Goal: Task Accomplishment & Management: Use online tool/utility

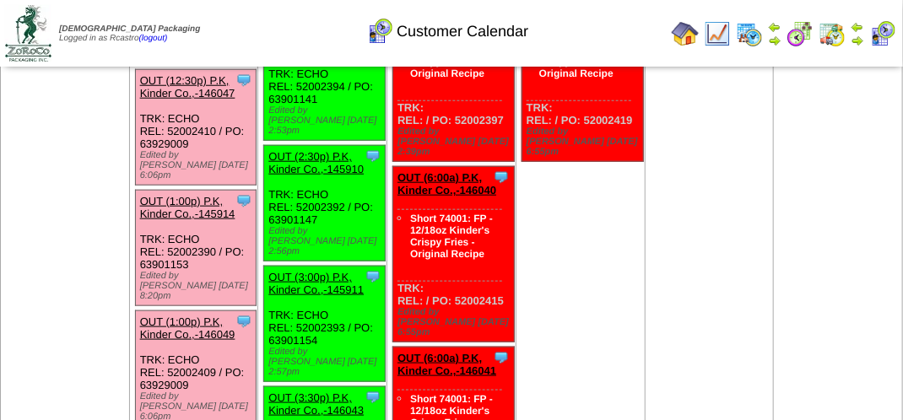
scroll to position [530, 0]
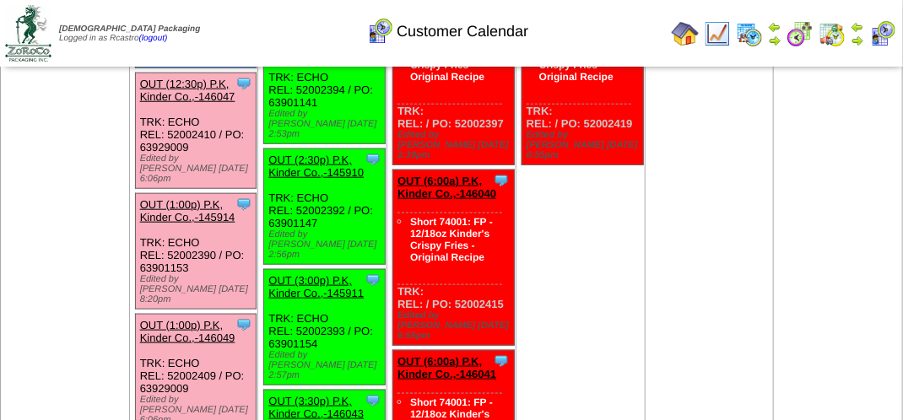
click at [214, 319] on link "OUT (1:00p) P.K, Kinder Co.,-146049" at bounding box center [187, 331] width 95 height 25
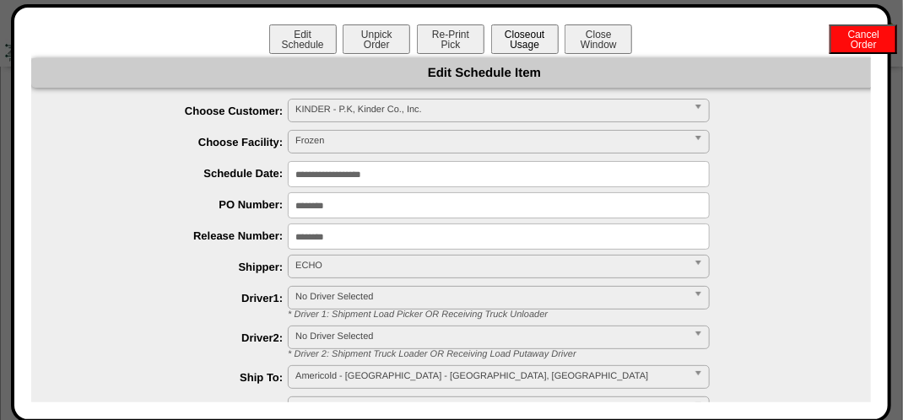
drag, startPoint x: 530, startPoint y: 35, endPoint x: 515, endPoint y: 39, distance: 14.7
click at [526, 37] on button "Closeout Usage" at bounding box center [524, 39] width 67 height 30
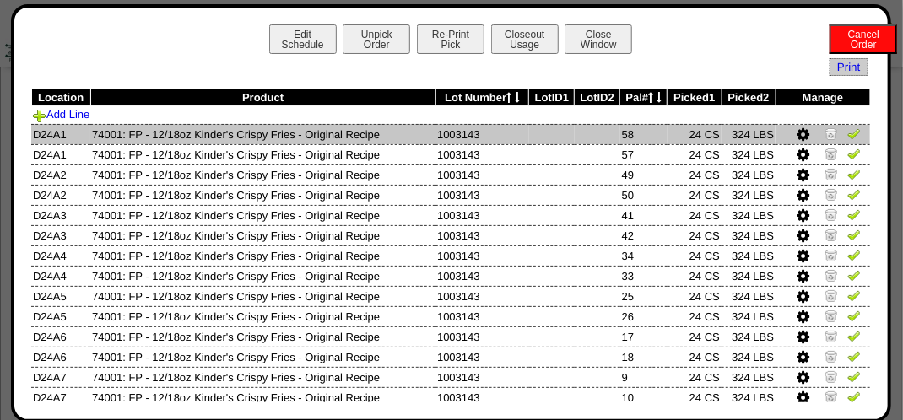
click at [847, 136] on img at bounding box center [853, 133] width 13 height 13
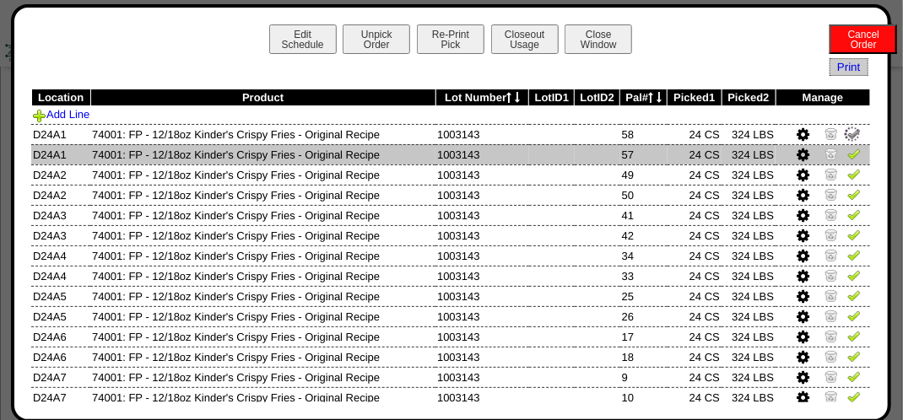
drag, startPoint x: 838, startPoint y: 154, endPoint x: 837, endPoint y: 164, distance: 9.3
click at [847, 157] on img at bounding box center [853, 153] width 13 height 13
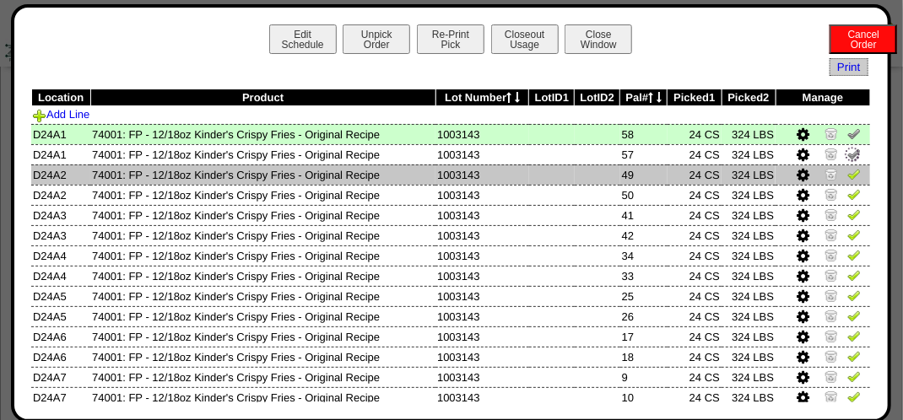
click at [847, 175] on img at bounding box center [853, 173] width 13 height 13
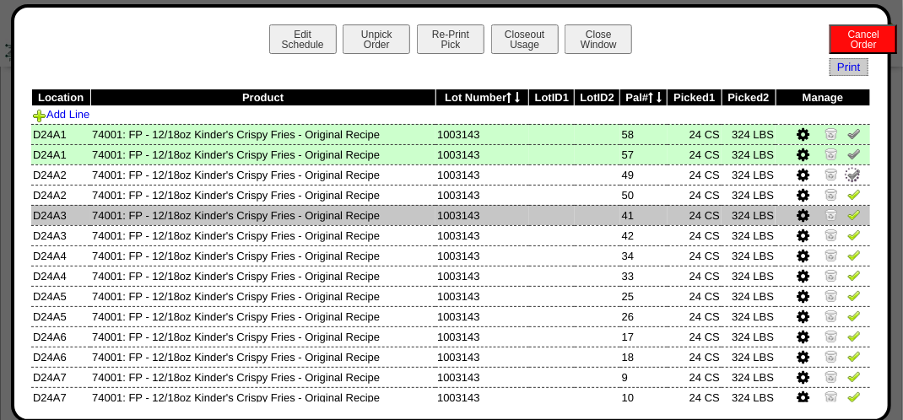
click at [847, 216] on img at bounding box center [853, 214] width 13 height 13
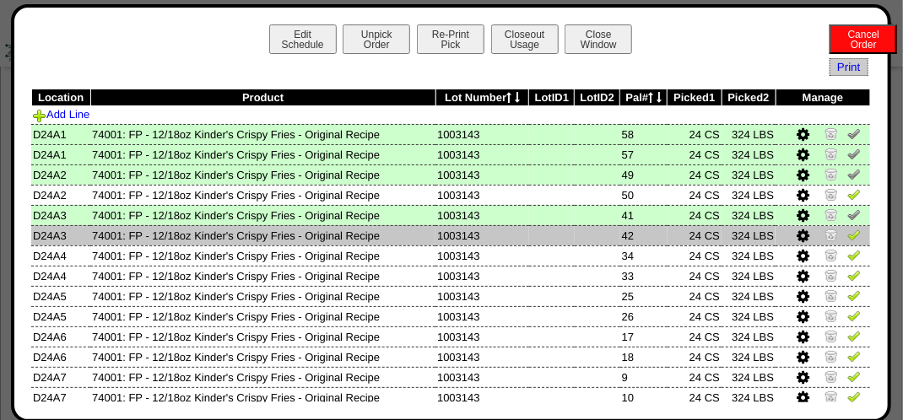
click at [847, 231] on img at bounding box center [853, 234] width 13 height 13
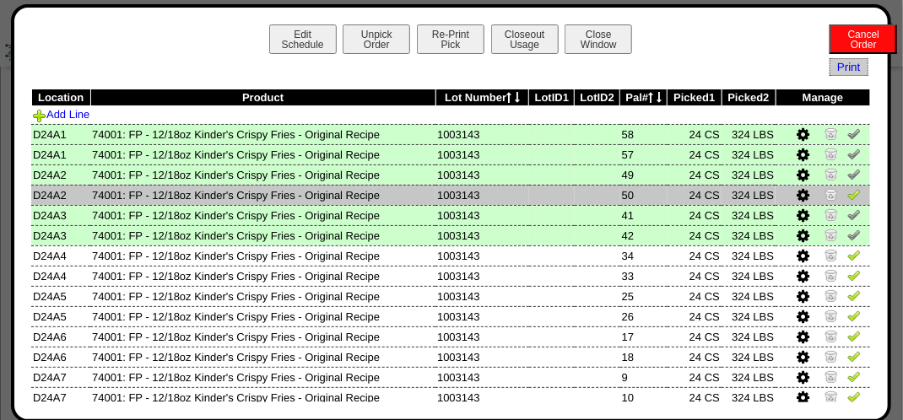
click at [847, 193] on img at bounding box center [853, 193] width 13 height 13
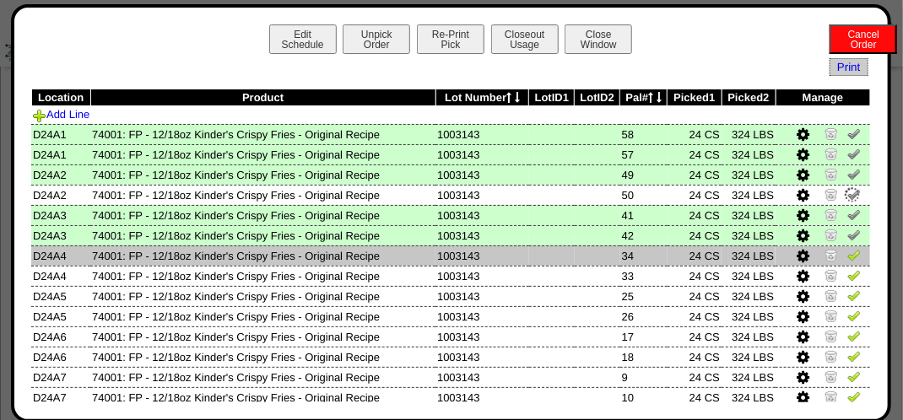
drag, startPoint x: 836, startPoint y: 249, endPoint x: 842, endPoint y: 265, distance: 17.1
click at [847, 251] on img at bounding box center [853, 254] width 13 height 13
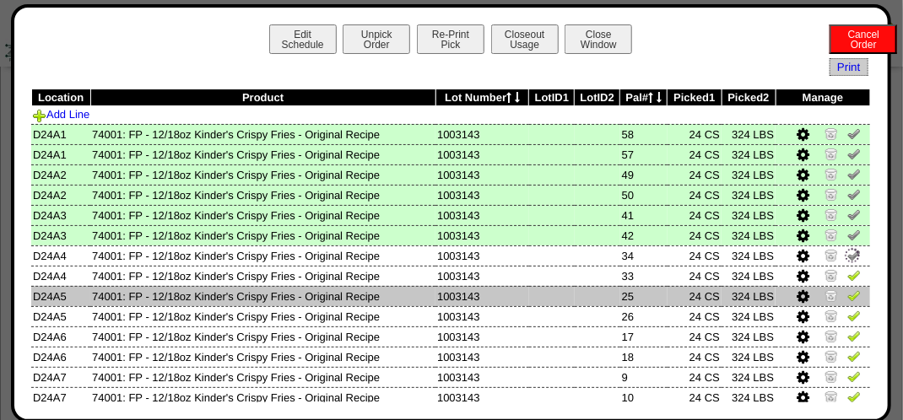
click at [847, 289] on img at bounding box center [853, 295] width 13 height 13
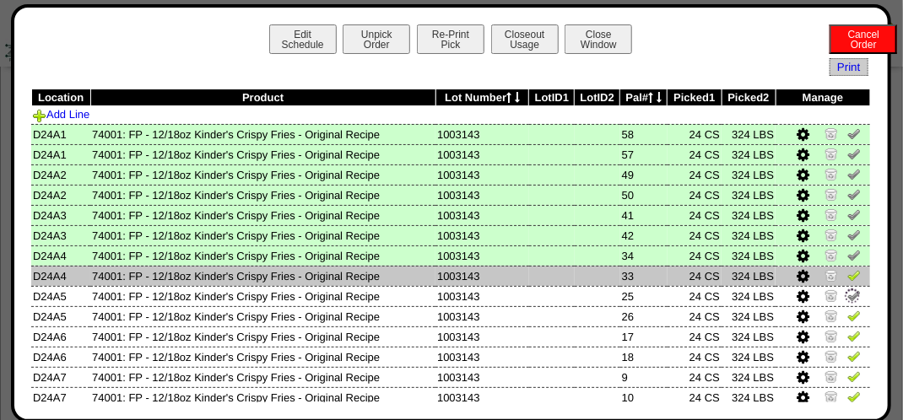
click at [847, 276] on img at bounding box center [853, 274] width 13 height 13
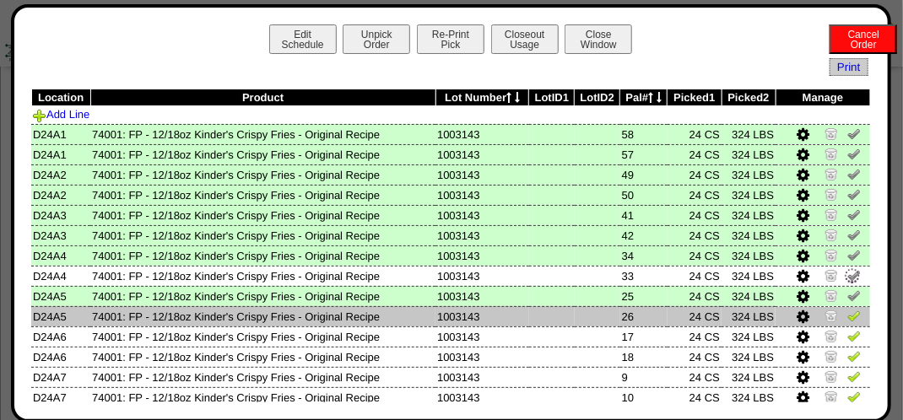
click at [848, 317] on img at bounding box center [853, 315] width 13 height 13
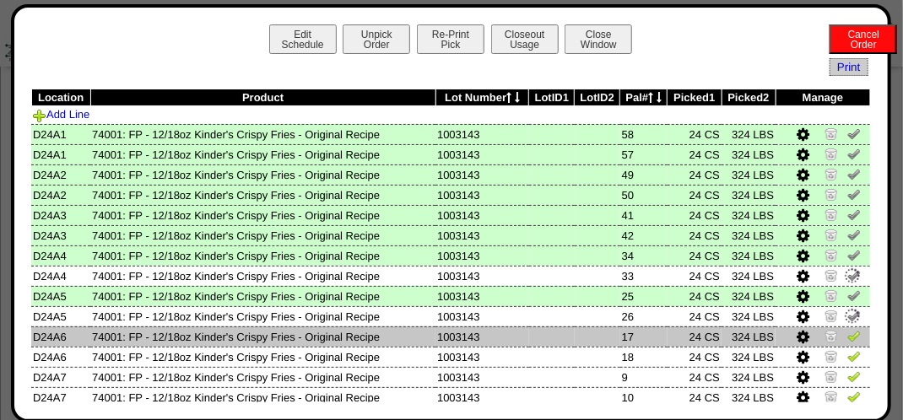
click at [847, 334] on img at bounding box center [853, 335] width 13 height 13
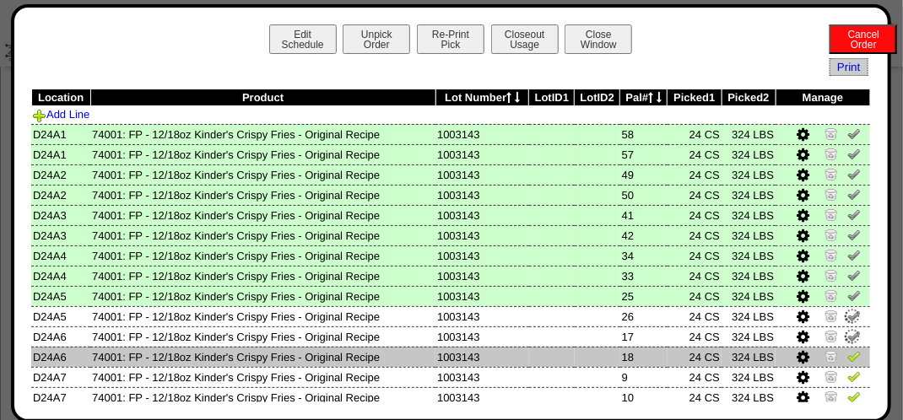
click at [847, 359] on img at bounding box center [853, 355] width 13 height 13
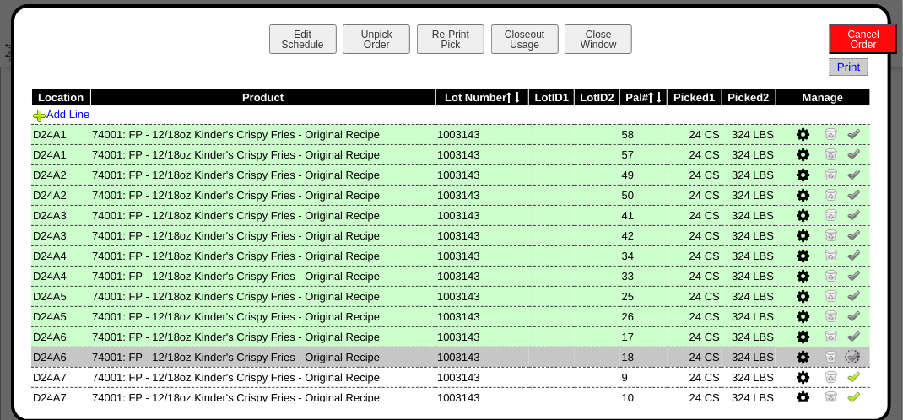
scroll to position [169, 0]
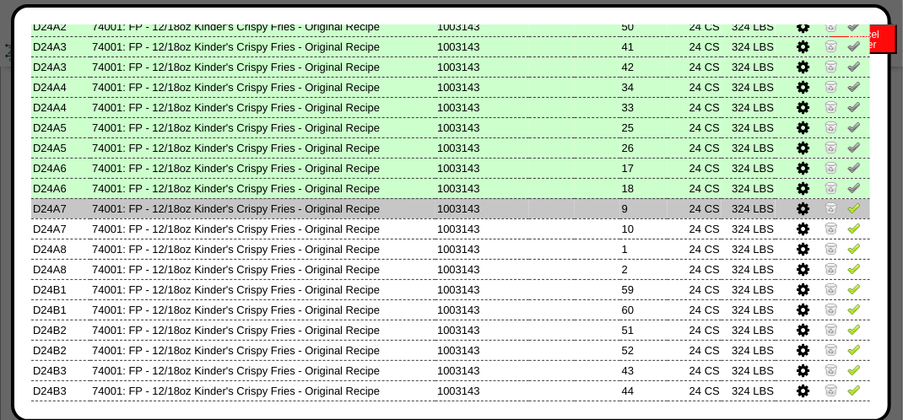
click at [847, 211] on img at bounding box center [853, 207] width 13 height 13
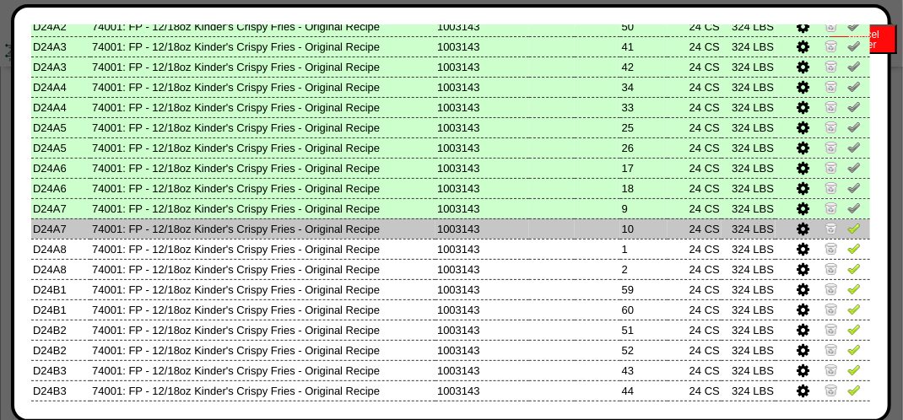
click at [847, 229] on img at bounding box center [853, 227] width 13 height 13
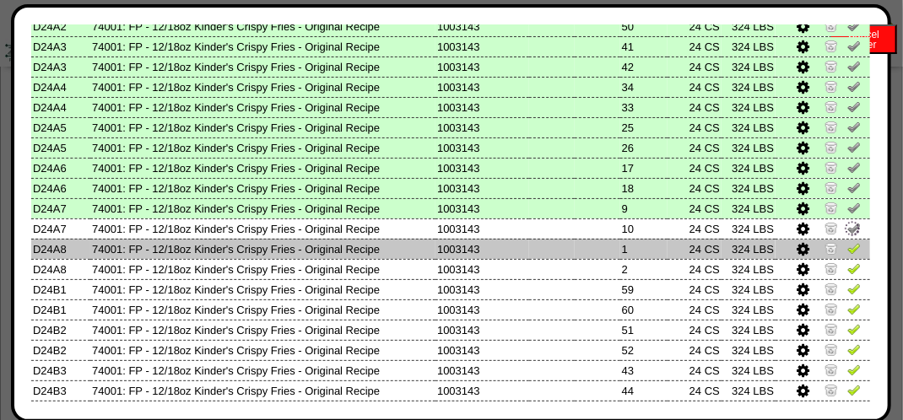
click at [847, 254] on img at bounding box center [853, 247] width 13 height 13
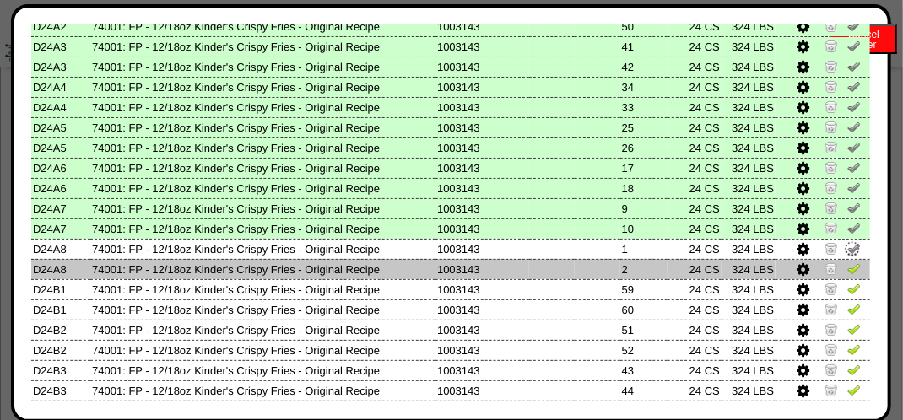
click at [847, 273] on img at bounding box center [853, 268] width 13 height 13
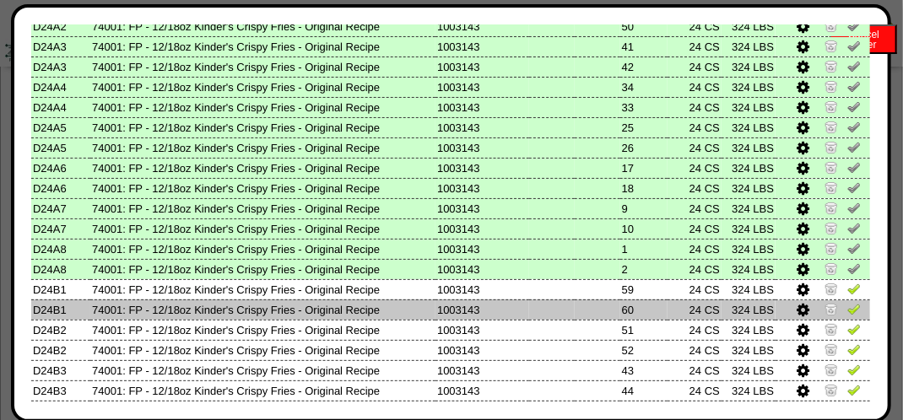
click at [847, 309] on img at bounding box center [853, 308] width 13 height 13
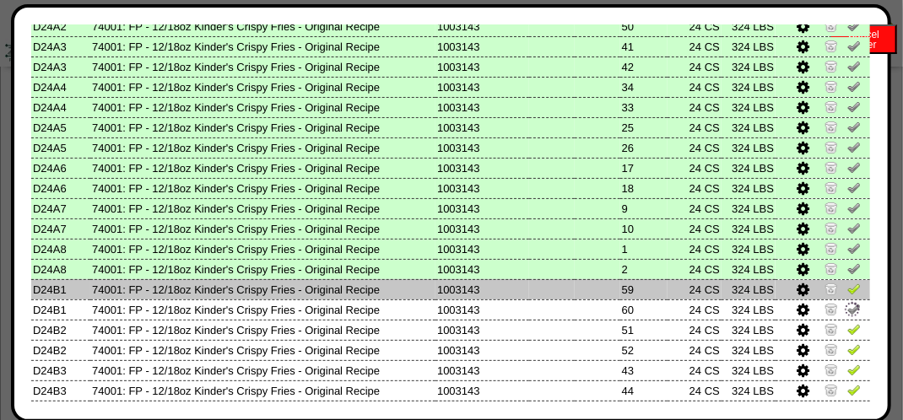
click at [847, 291] on img at bounding box center [853, 288] width 13 height 13
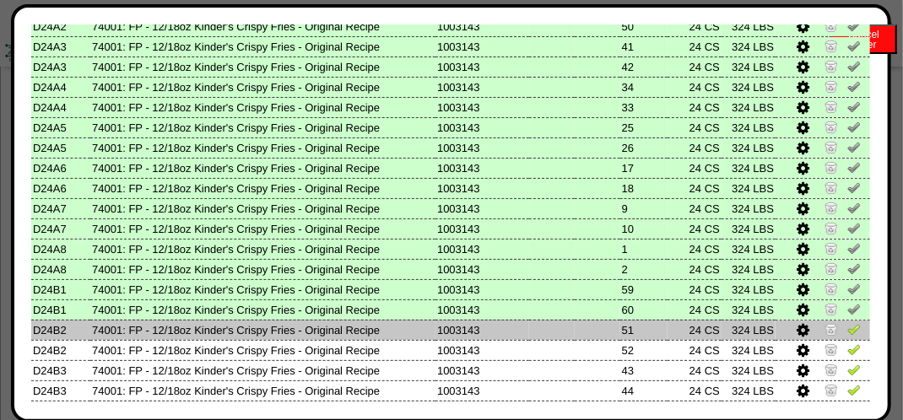
click at [847, 329] on img at bounding box center [853, 328] width 13 height 13
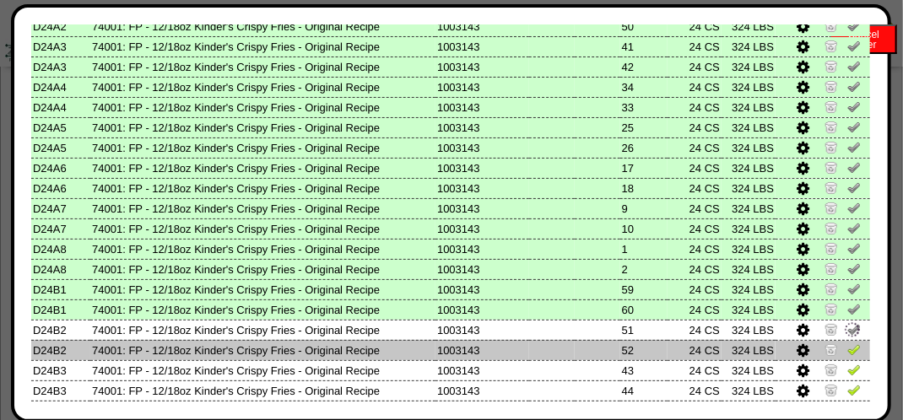
click at [847, 355] on img at bounding box center [853, 349] width 13 height 13
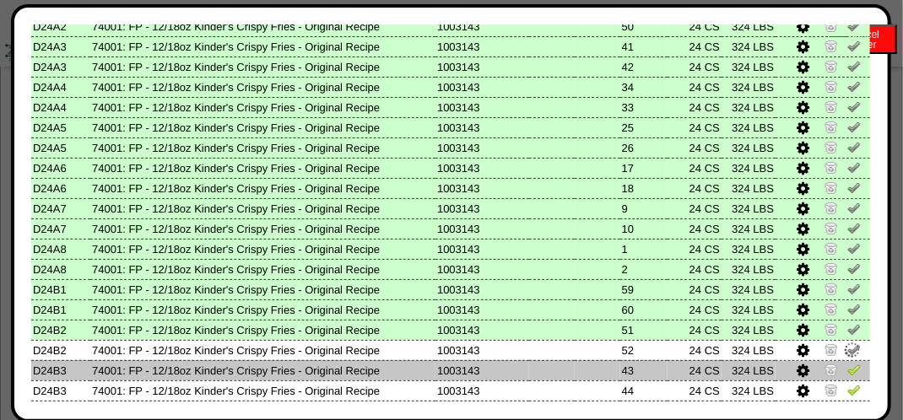
click at [847, 370] on img at bounding box center [853, 369] width 13 height 13
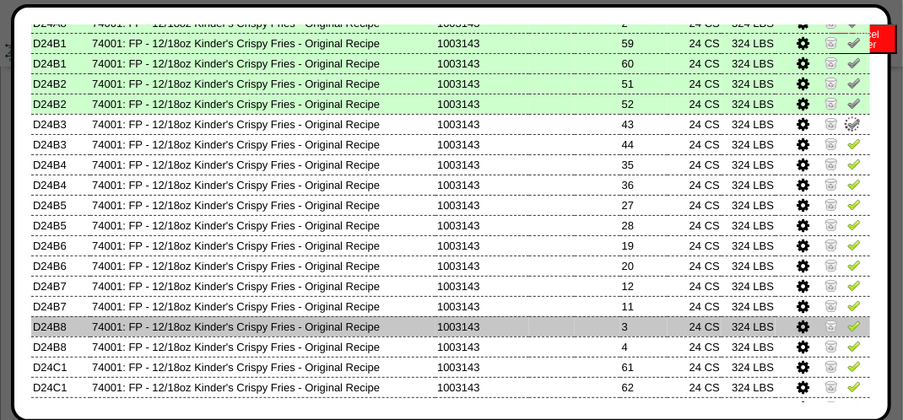
scroll to position [422, 0]
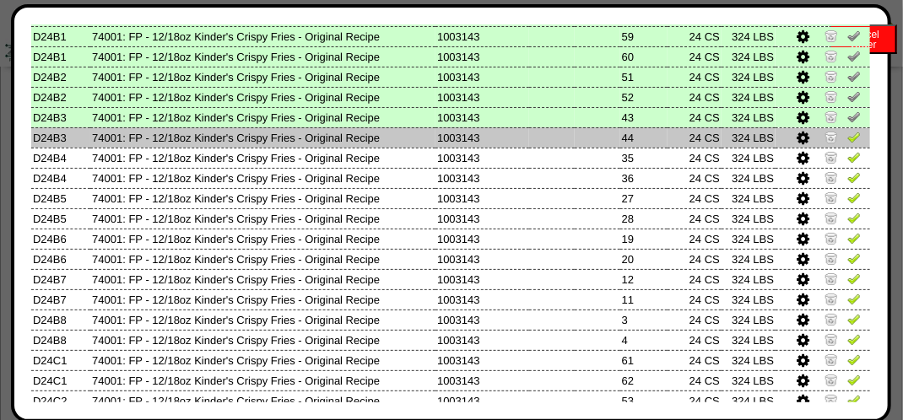
click at [847, 131] on img at bounding box center [853, 136] width 13 height 13
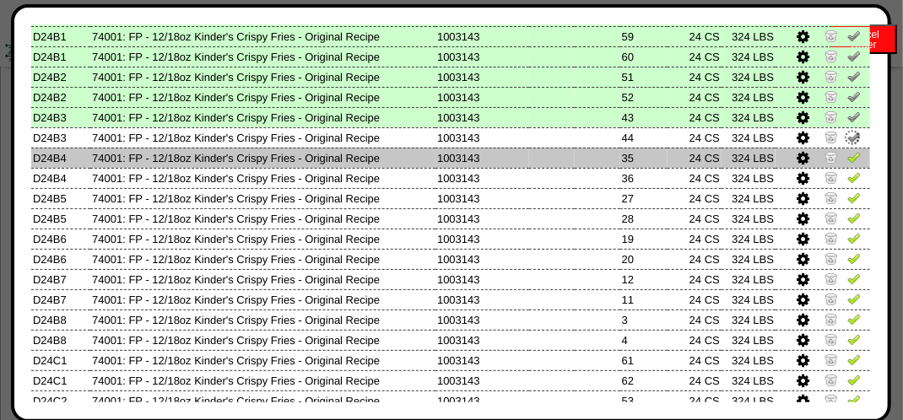
click at [847, 158] on img at bounding box center [853, 156] width 13 height 13
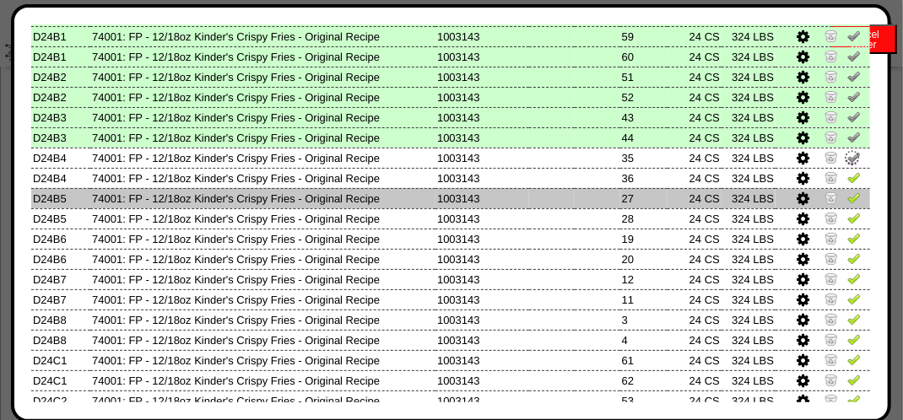
click at [847, 194] on img at bounding box center [853, 197] width 13 height 13
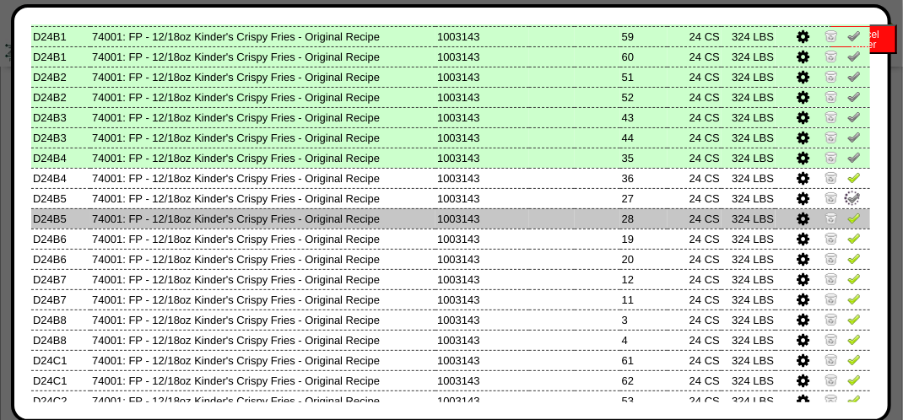
click at [847, 215] on img at bounding box center [853, 217] width 13 height 13
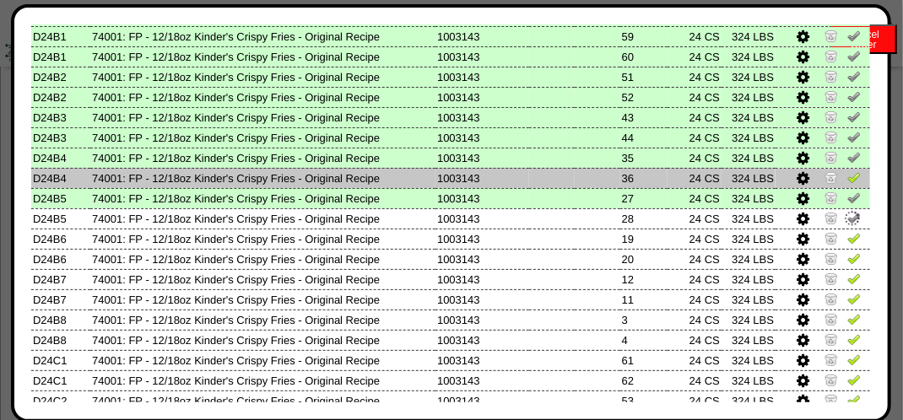
click at [847, 184] on img at bounding box center [853, 176] width 13 height 13
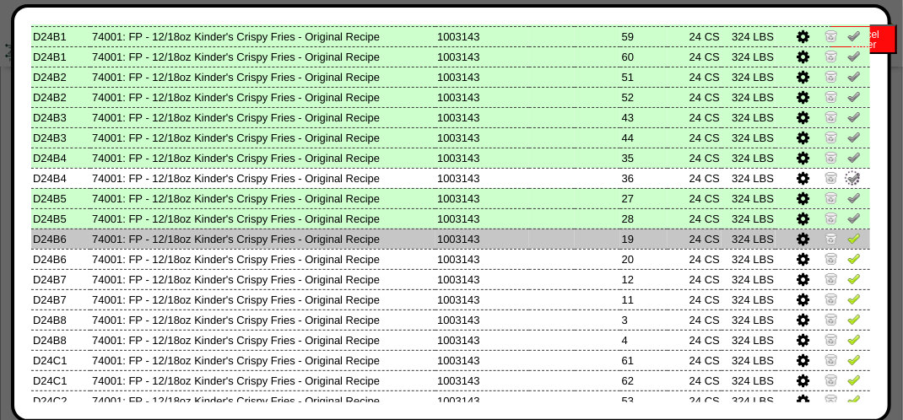
click at [847, 239] on img at bounding box center [853, 237] width 13 height 13
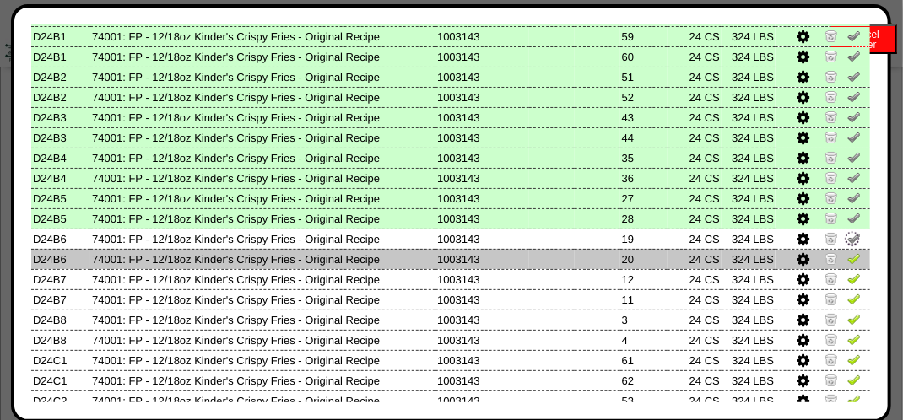
click at [847, 264] on img at bounding box center [853, 257] width 13 height 13
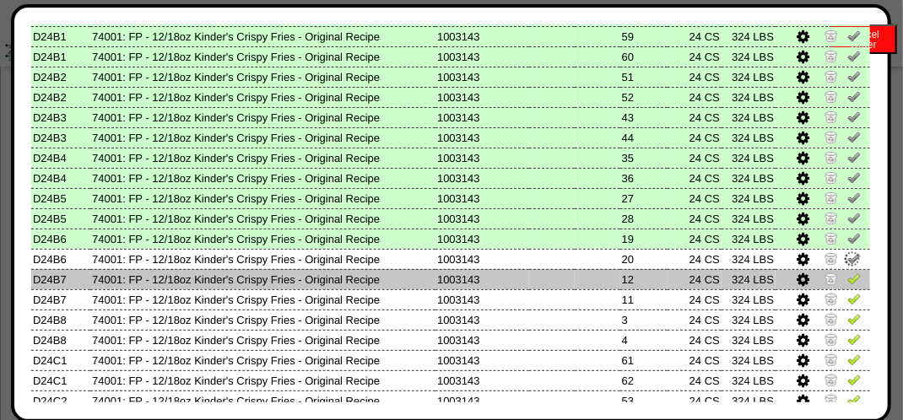
click at [847, 286] on link at bounding box center [853, 281] width 13 height 13
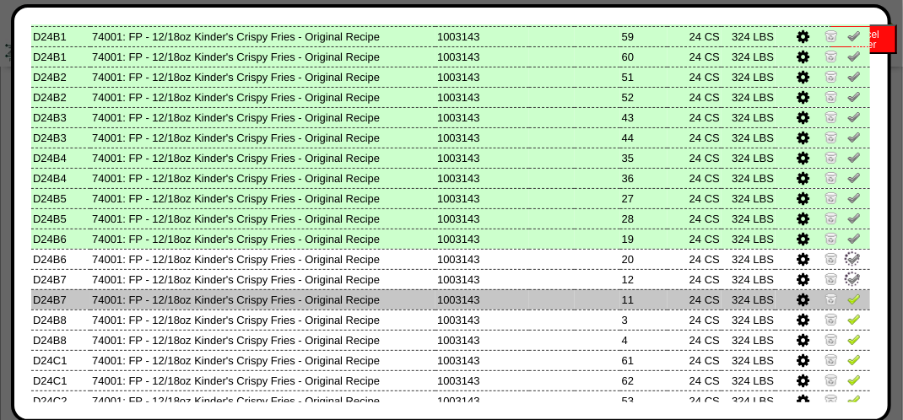
click at [847, 300] on img at bounding box center [853, 298] width 13 height 13
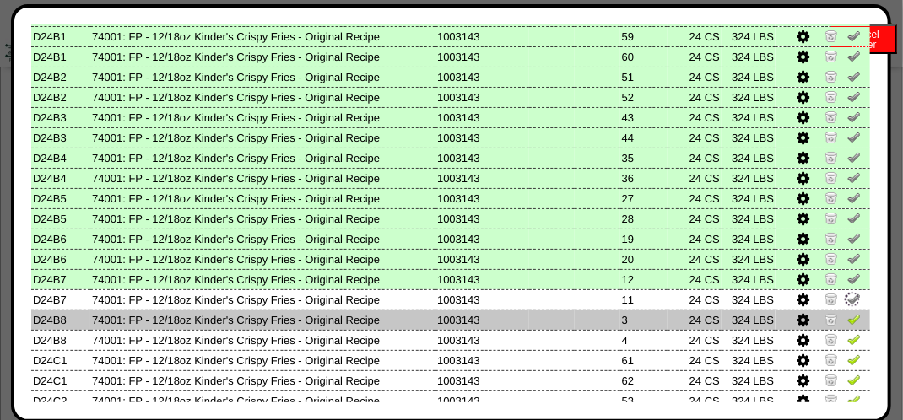
click at [847, 326] on img at bounding box center [853, 318] width 13 height 13
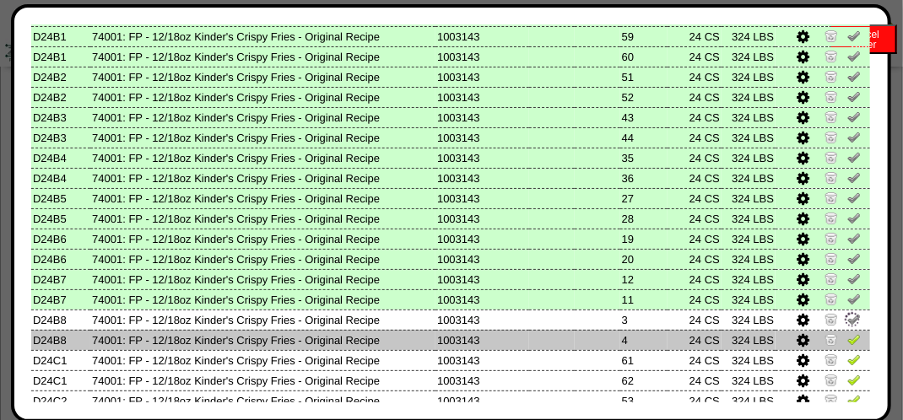
click at [847, 339] on img at bounding box center [853, 338] width 13 height 13
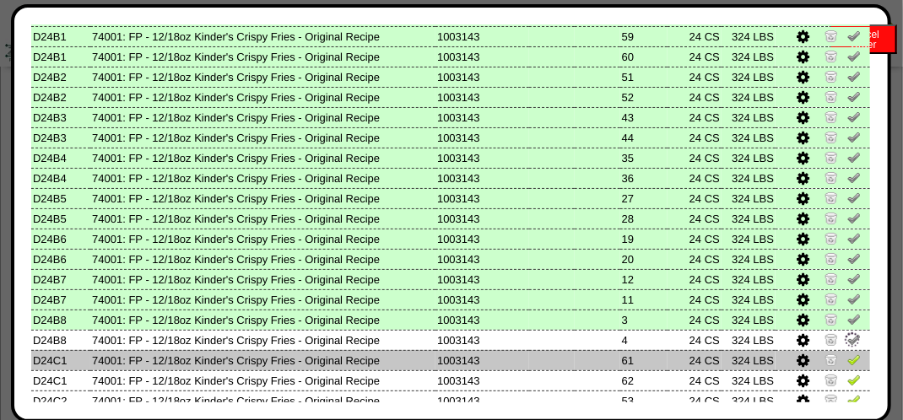
click at [847, 358] on img at bounding box center [853, 359] width 13 height 13
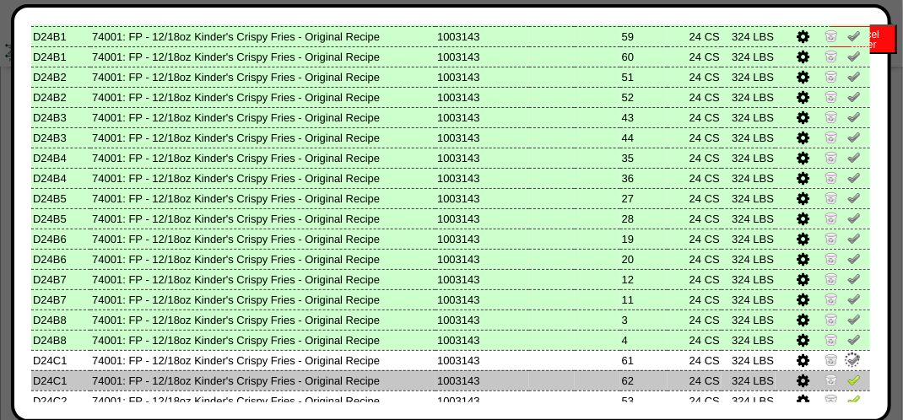
click at [847, 377] on img at bounding box center [853, 379] width 13 height 13
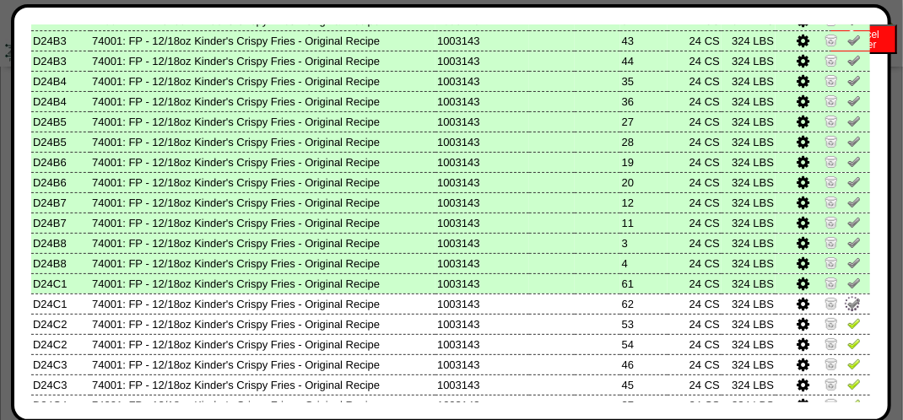
scroll to position [591, 0]
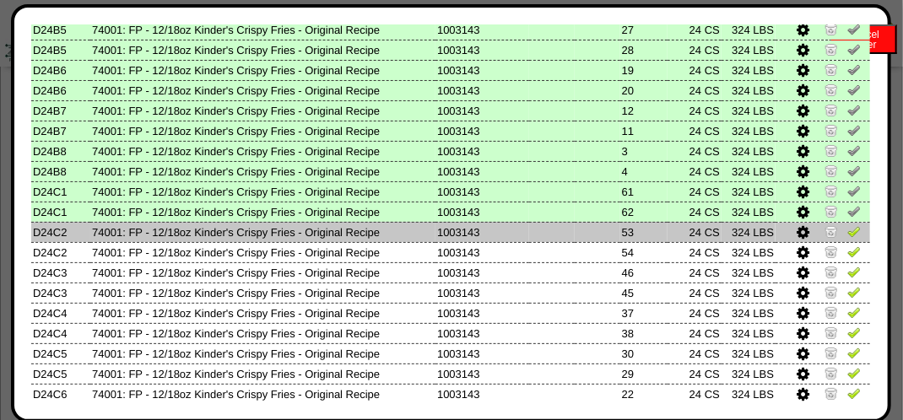
click at [847, 230] on img at bounding box center [853, 230] width 13 height 13
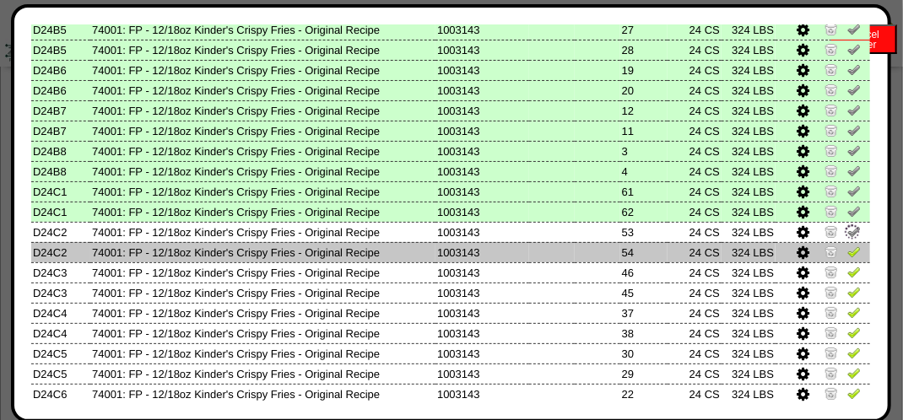
click at [847, 256] on img at bounding box center [853, 251] width 13 height 13
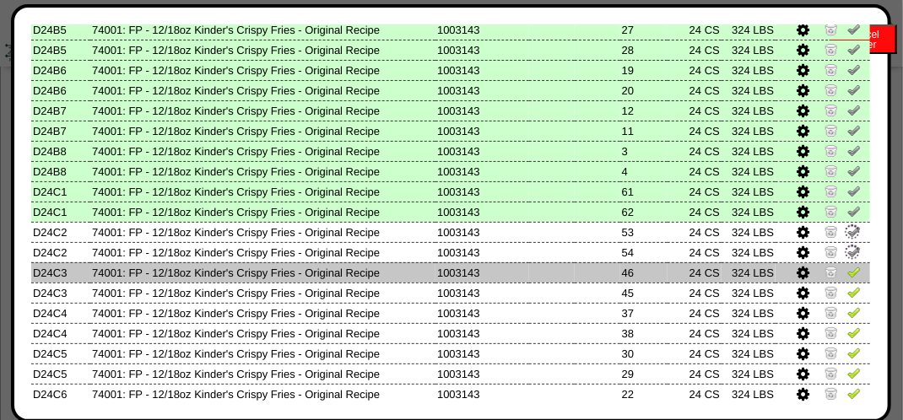
click at [847, 277] on img at bounding box center [853, 271] width 13 height 13
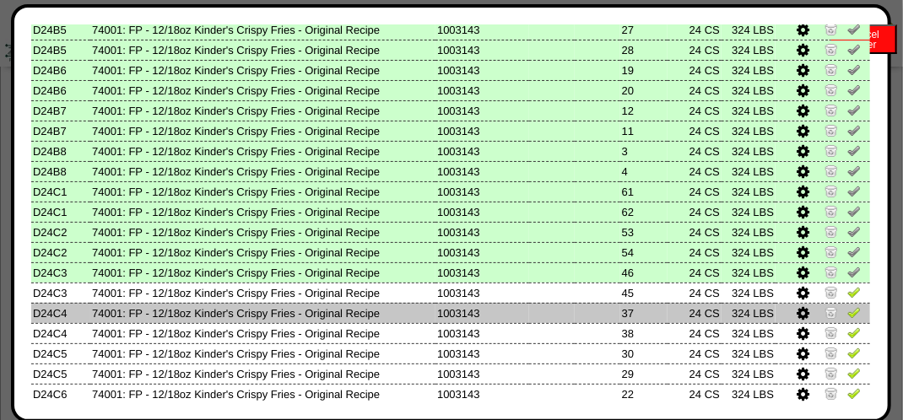
click at [847, 318] on img at bounding box center [853, 311] width 13 height 13
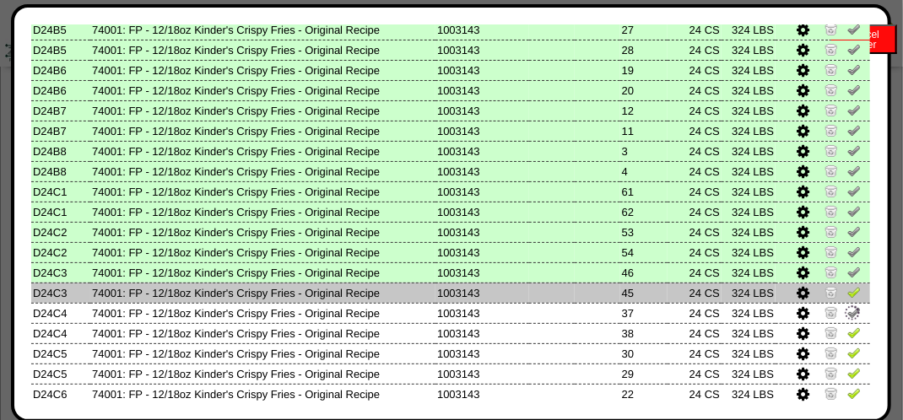
click at [847, 289] on img at bounding box center [853, 291] width 13 height 13
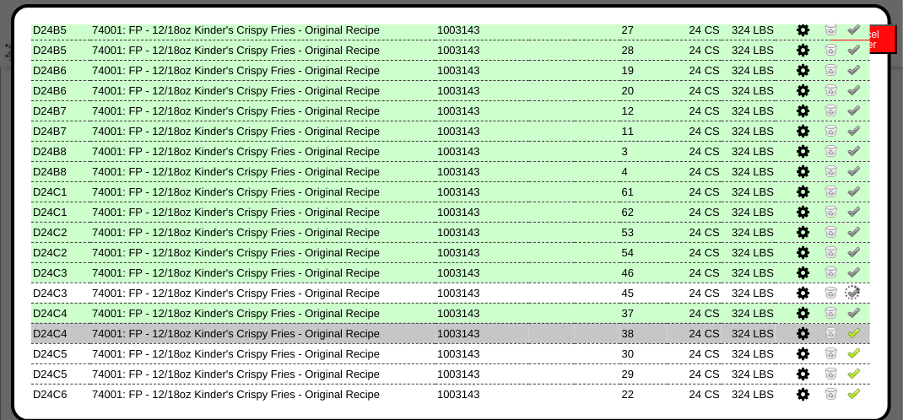
click at [847, 330] on img at bounding box center [853, 332] width 13 height 13
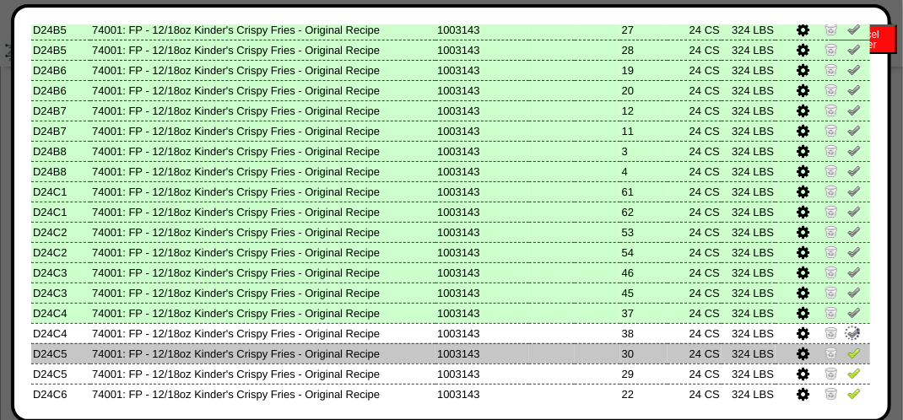
click at [847, 359] on img at bounding box center [853, 352] width 13 height 13
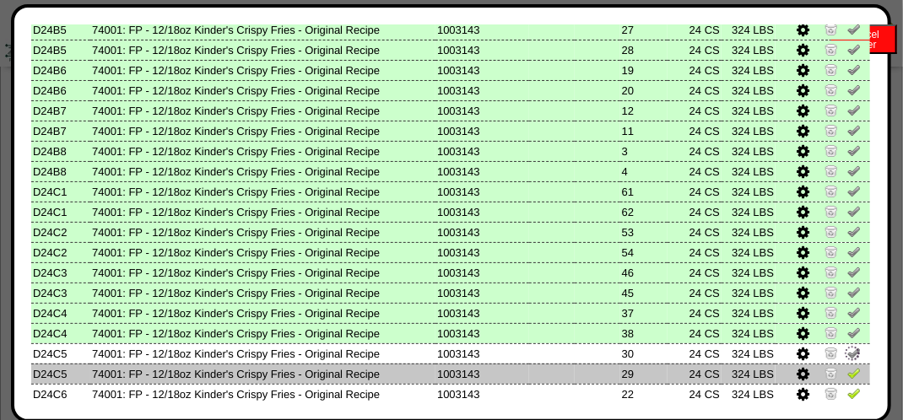
click at [847, 374] on img at bounding box center [853, 372] width 13 height 13
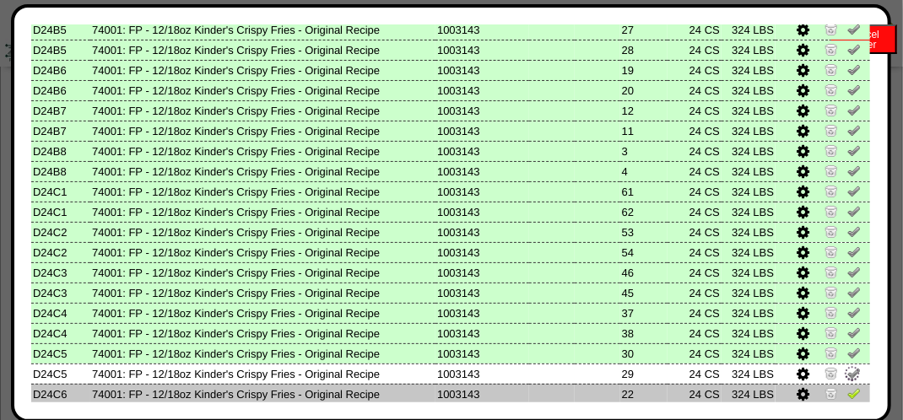
click at [847, 399] on img at bounding box center [853, 392] width 13 height 13
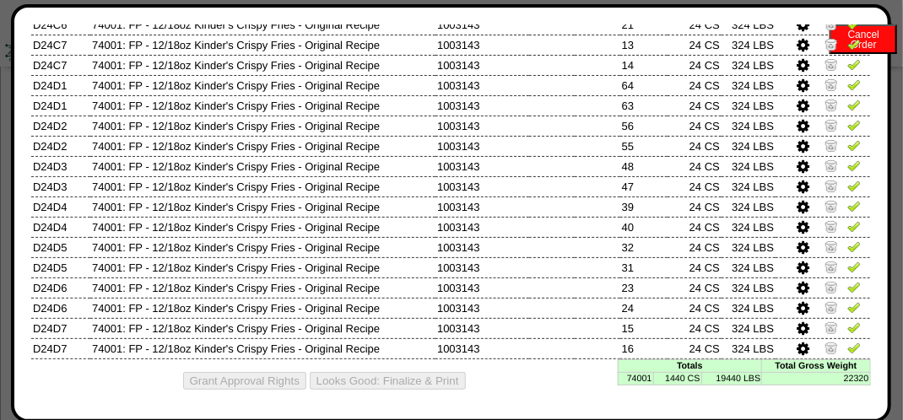
scroll to position [814, 0]
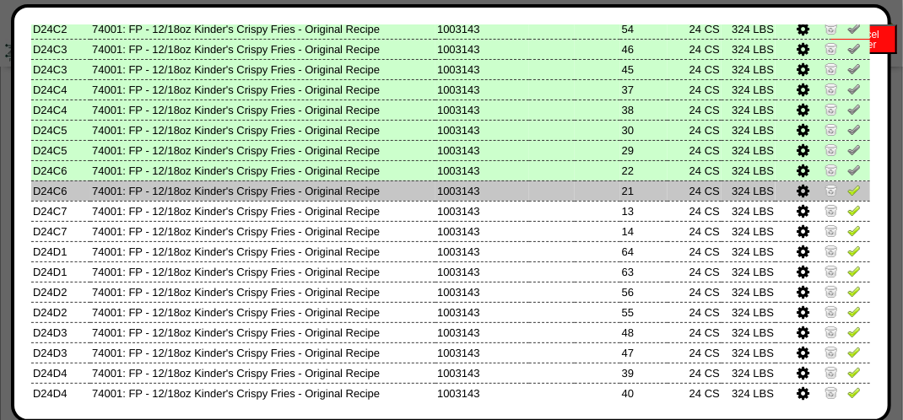
click at [847, 186] on img at bounding box center [853, 189] width 13 height 13
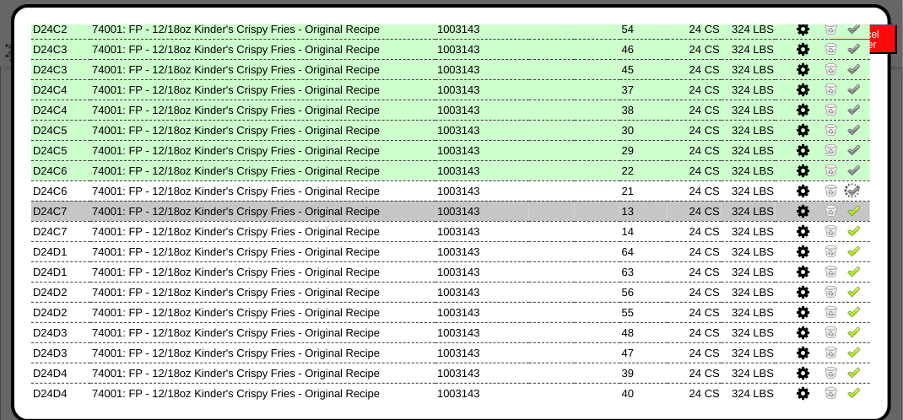
click at [847, 210] on img at bounding box center [853, 209] width 13 height 13
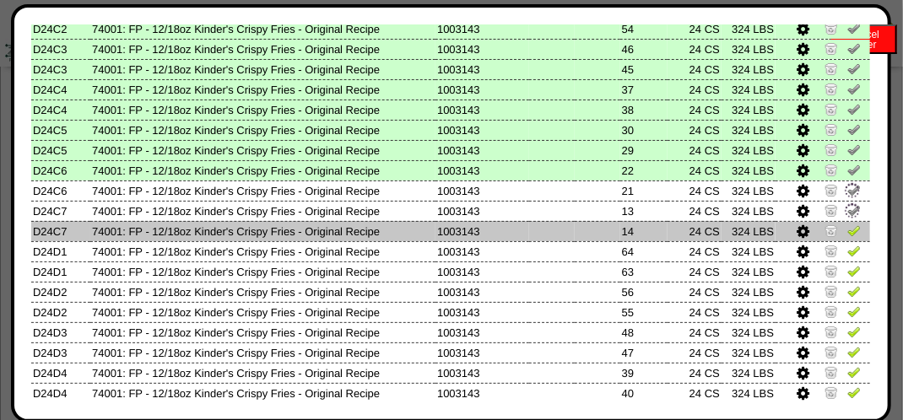
click at [847, 235] on img at bounding box center [853, 230] width 13 height 13
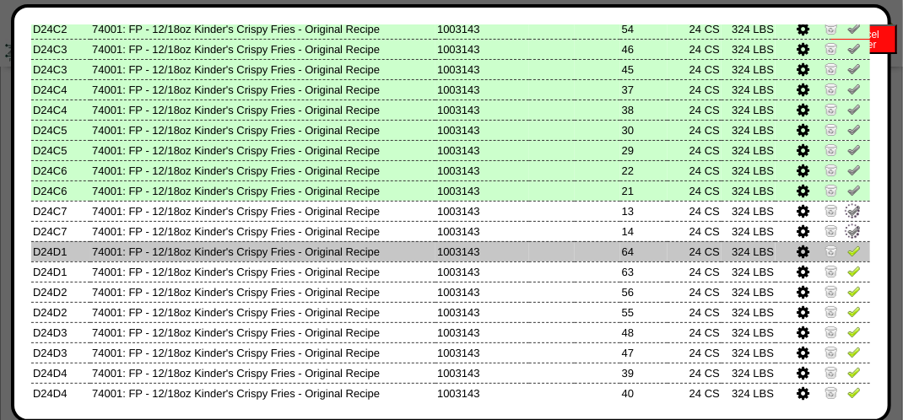
click at [840, 260] on td at bounding box center [822, 251] width 94 height 20
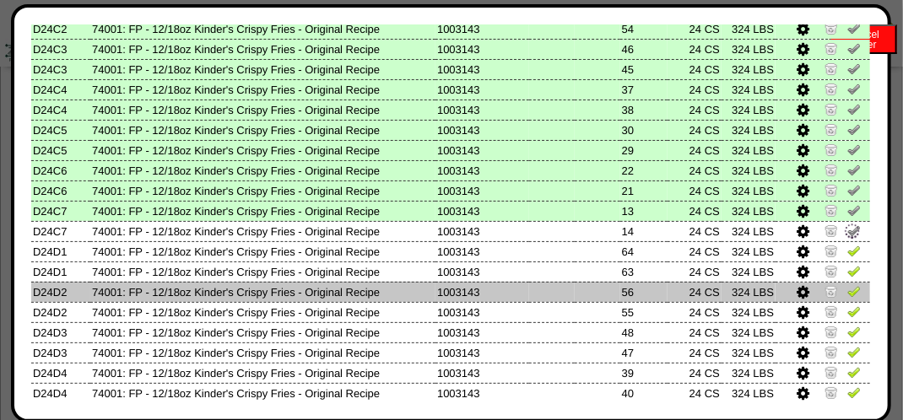
click at [840, 284] on td at bounding box center [822, 292] width 94 height 20
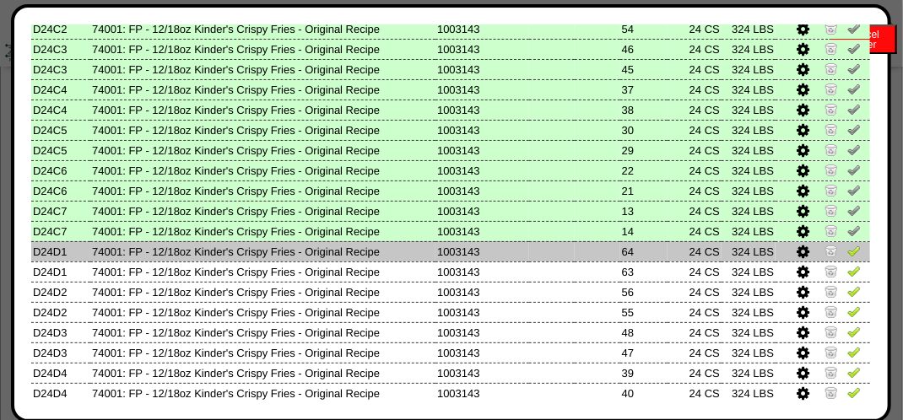
click at [847, 257] on img at bounding box center [853, 250] width 13 height 13
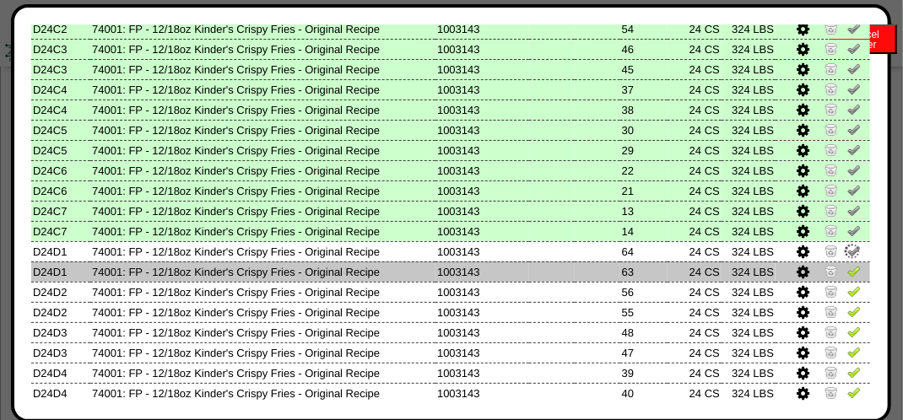
click at [847, 266] on img at bounding box center [853, 270] width 13 height 13
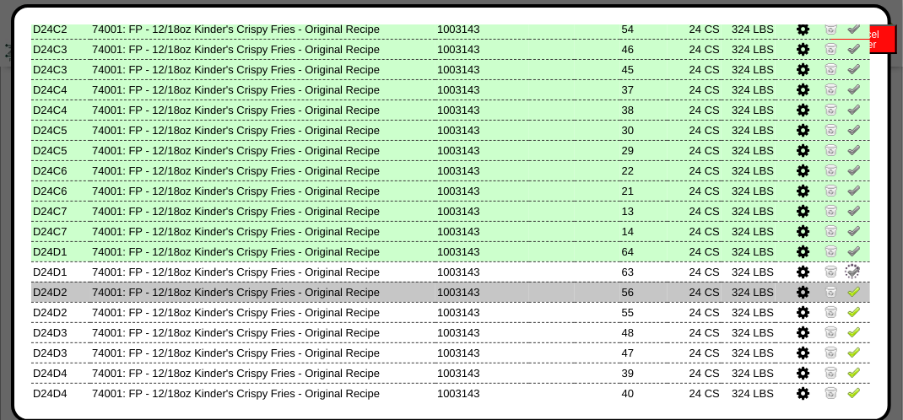
drag, startPoint x: 838, startPoint y: 289, endPoint x: 842, endPoint y: 299, distance: 10.2
click at [847, 290] on img at bounding box center [853, 290] width 13 height 13
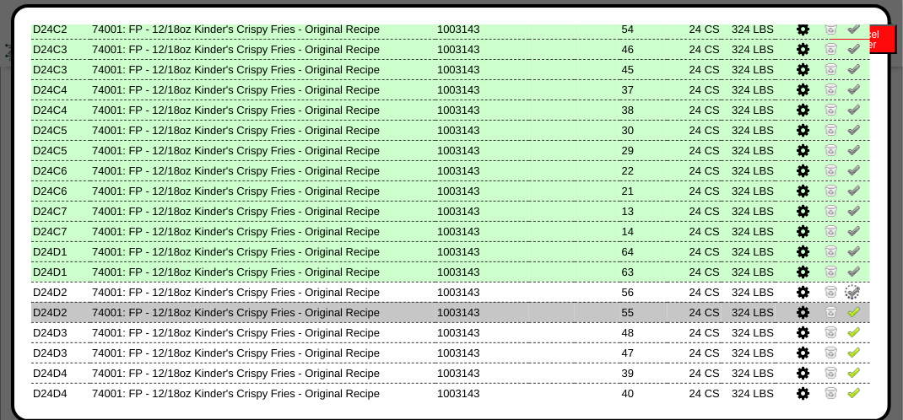
click at [847, 315] on img at bounding box center [853, 311] width 13 height 13
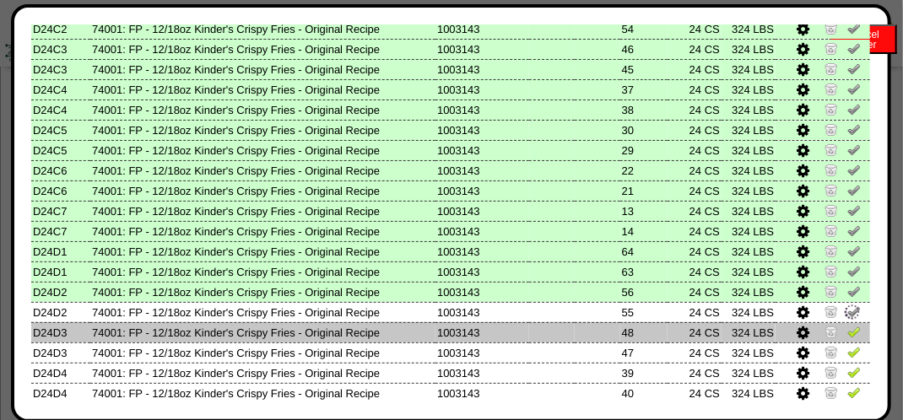
click at [847, 326] on img at bounding box center [853, 331] width 13 height 13
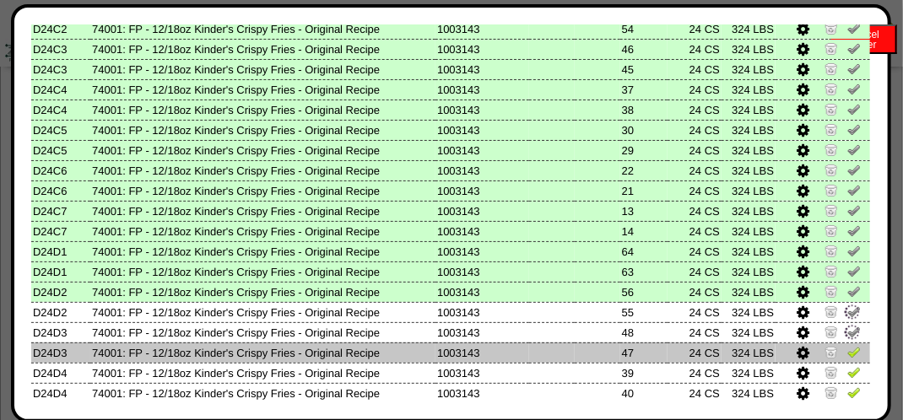
click at [847, 348] on img at bounding box center [853, 351] width 13 height 13
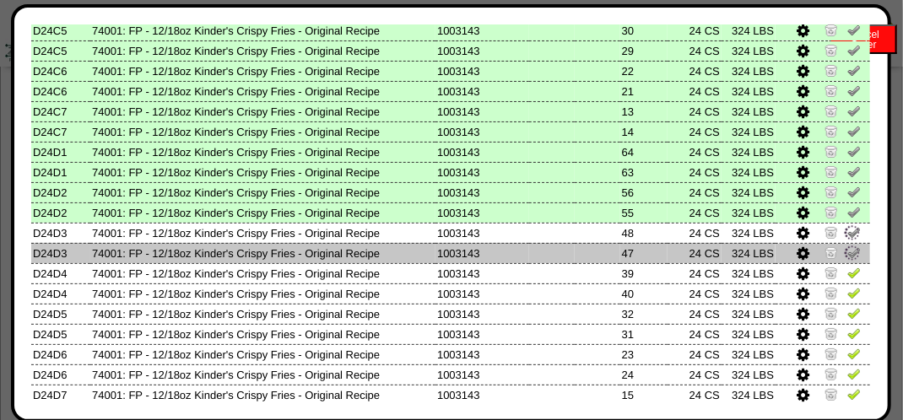
scroll to position [983, 0]
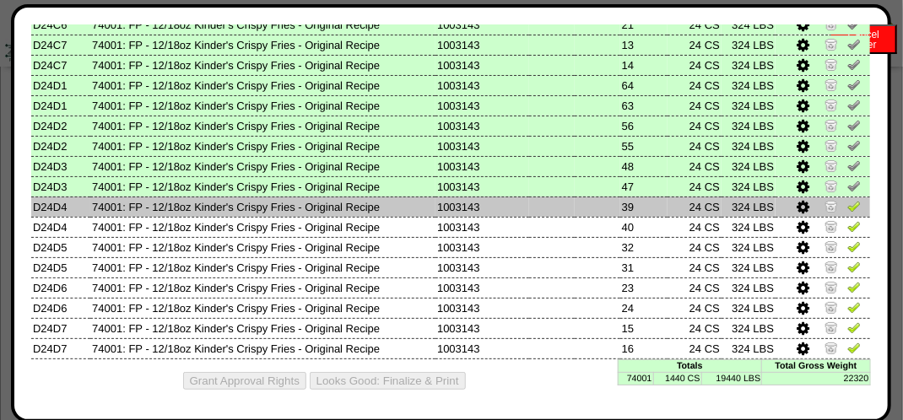
click at [847, 203] on img at bounding box center [853, 205] width 13 height 13
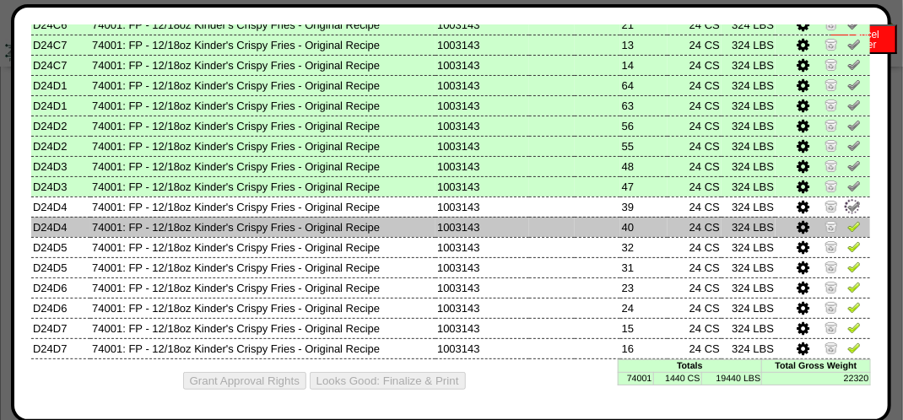
drag, startPoint x: 841, startPoint y: 221, endPoint x: 840, endPoint y: 235, distance: 13.5
click at [847, 222] on img at bounding box center [853, 225] width 13 height 13
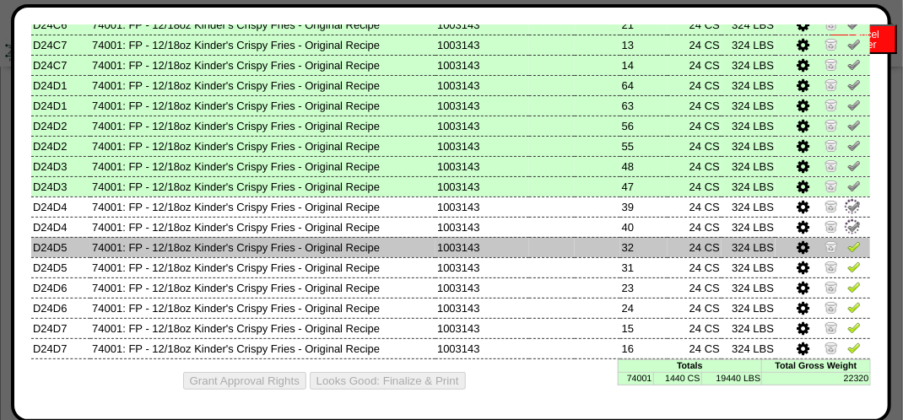
drag, startPoint x: 840, startPoint y: 240, endPoint x: 840, endPoint y: 252, distance: 11.8
click at [847, 242] on img at bounding box center [853, 246] width 13 height 13
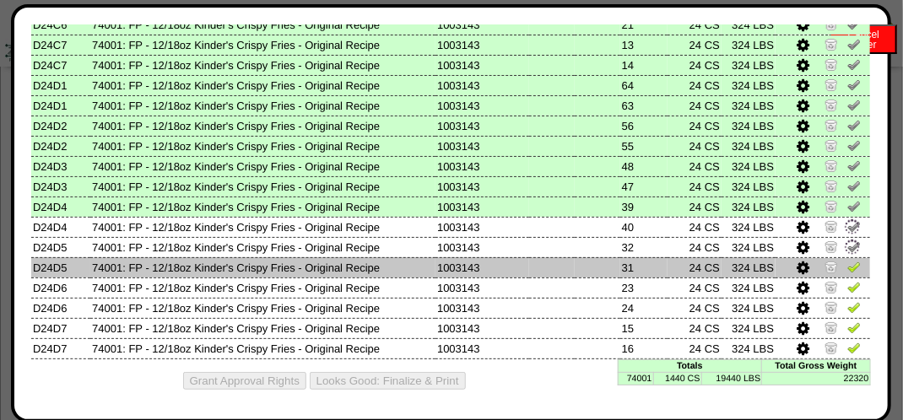
click at [847, 267] on img at bounding box center [853, 266] width 13 height 13
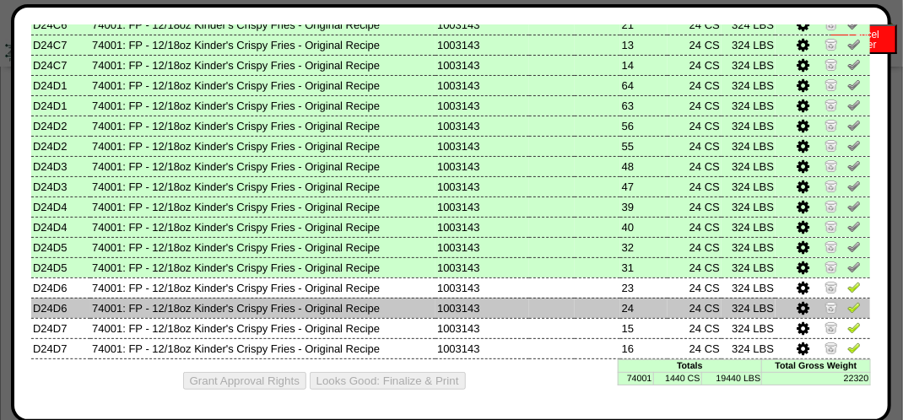
click at [847, 305] on img at bounding box center [853, 306] width 13 height 13
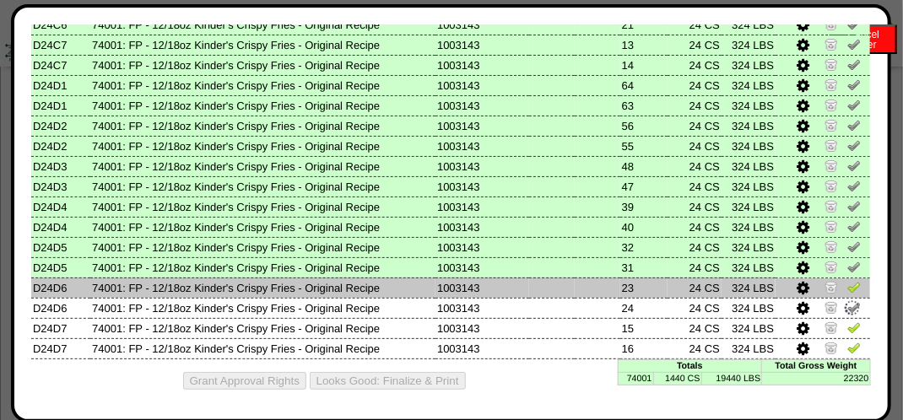
click at [848, 285] on img at bounding box center [853, 286] width 13 height 13
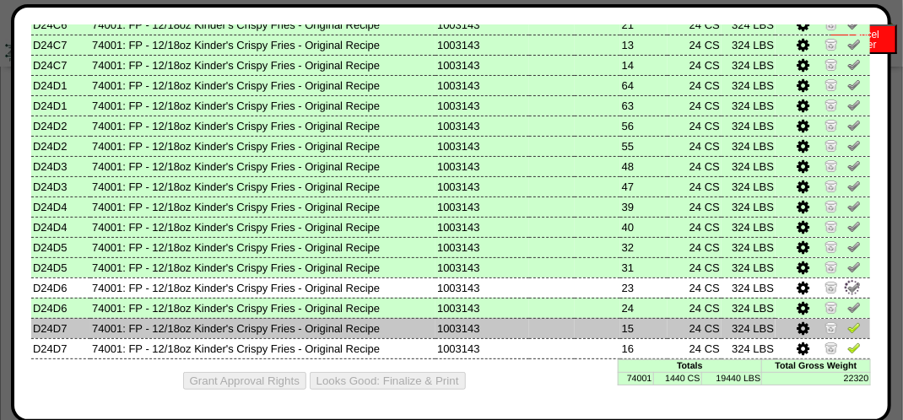
click at [847, 330] on img at bounding box center [853, 327] width 13 height 13
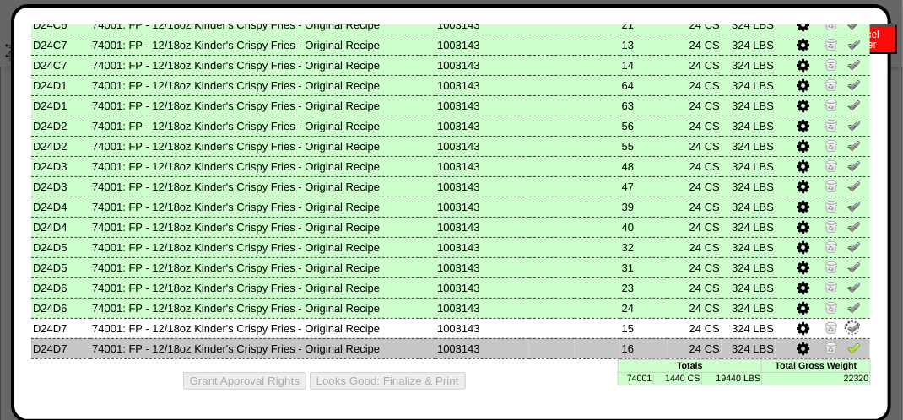
click at [847, 341] on img at bounding box center [853, 347] width 13 height 13
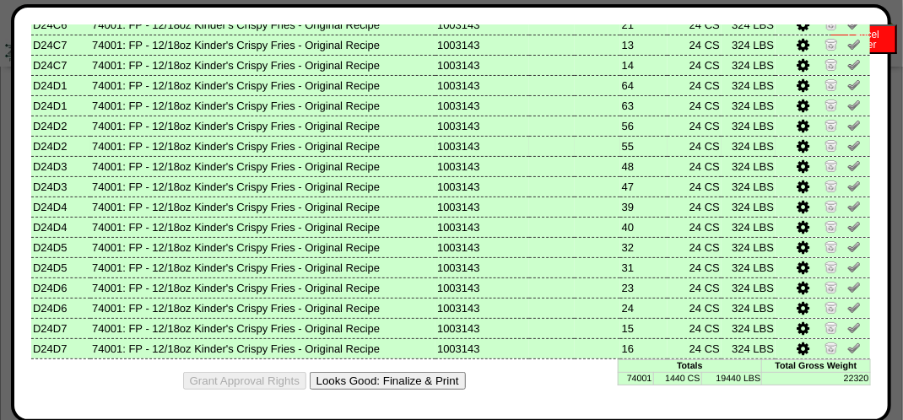
scroll to position [783, 0]
click at [388, 378] on button "Looks Good: Finalize & Print" at bounding box center [388, 381] width 156 height 18
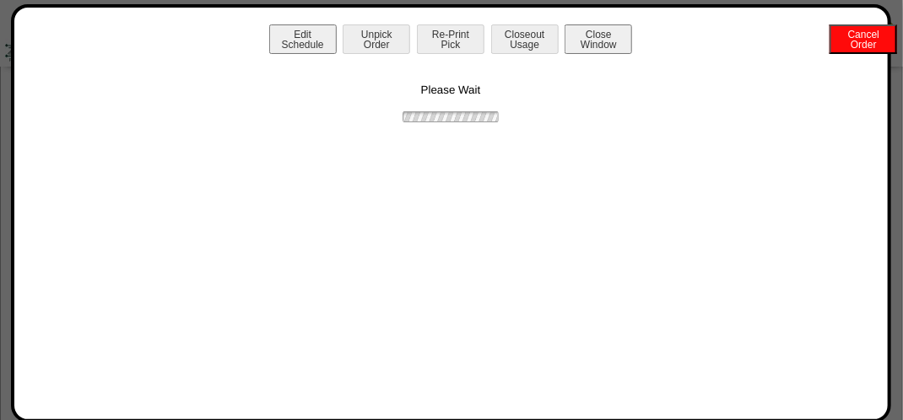
scroll to position [0, 0]
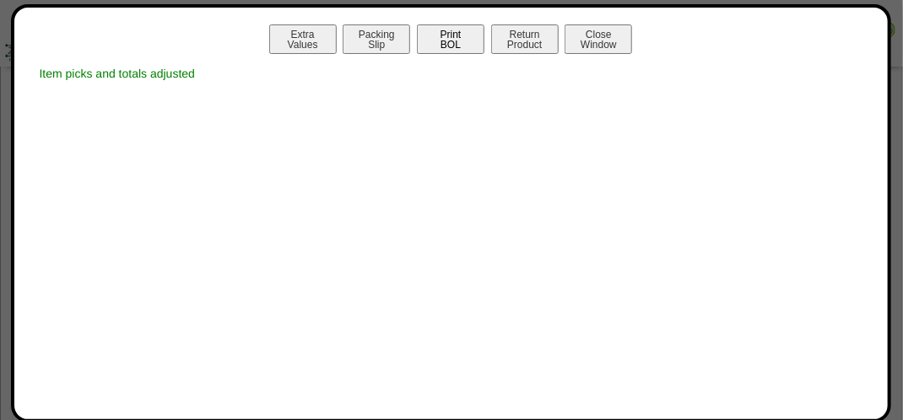
click at [465, 41] on button "Print BOL" at bounding box center [450, 39] width 67 height 30
